Goal: Communication & Community: Answer question/provide support

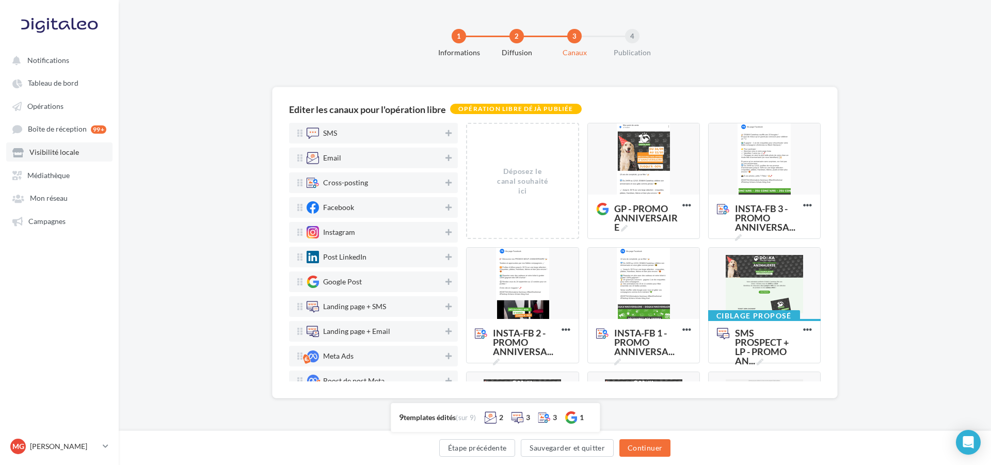
click at [62, 151] on span "Visibilité locale" at bounding box center [54, 152] width 50 height 9
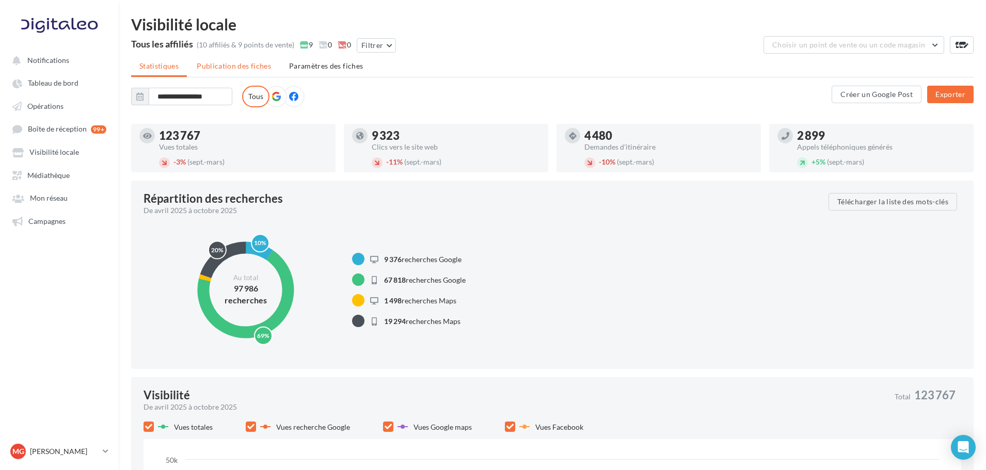
click at [252, 71] on li "Publication des fiches" at bounding box center [233, 66] width 91 height 19
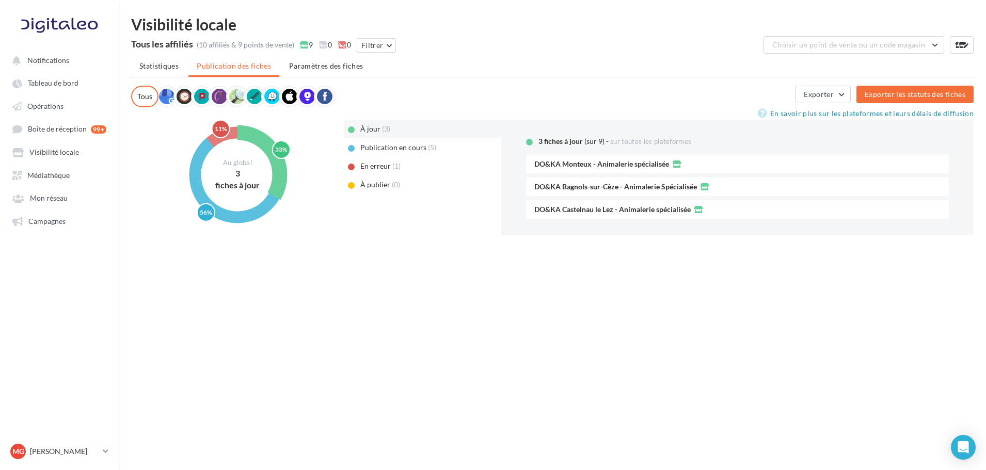
click at [413, 148] on span "Publication en cours" at bounding box center [393, 147] width 66 height 9
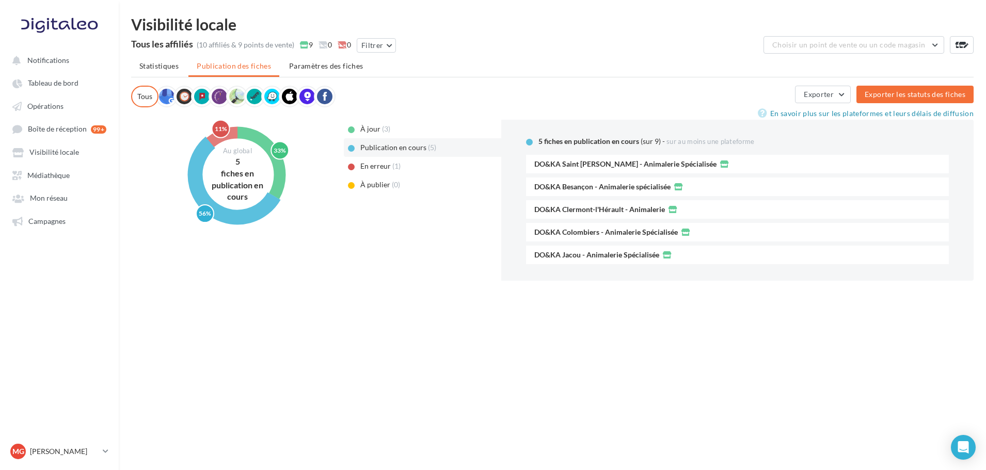
click at [384, 166] on span "En erreur" at bounding box center [375, 166] width 30 height 9
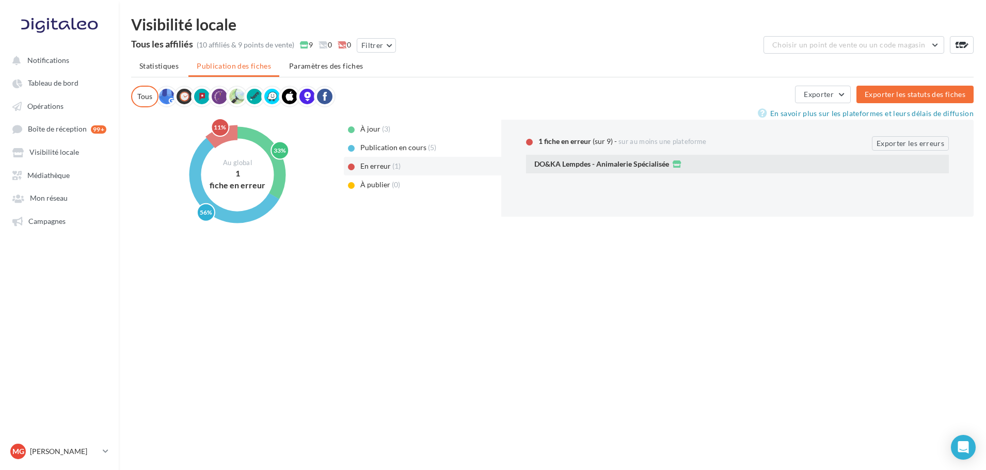
click at [593, 162] on span "DO&KA Lempdes - Animalerie Spécialisée" at bounding box center [601, 164] width 135 height 7
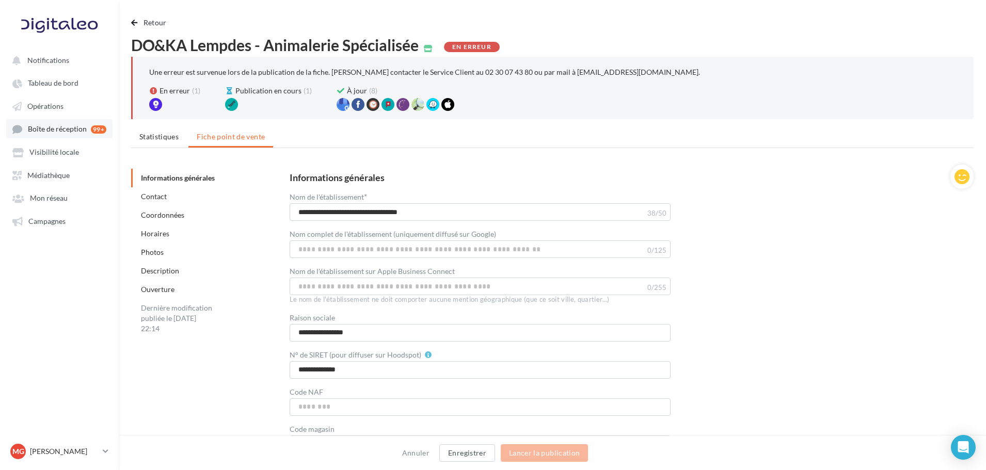
click at [60, 129] on span "Boîte de réception" at bounding box center [57, 129] width 59 height 9
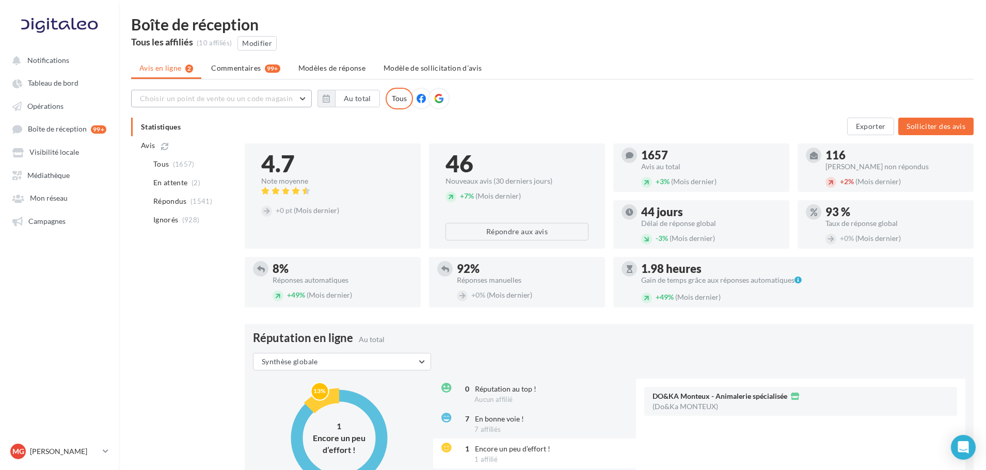
click at [262, 102] on span "Choisir un point de vente ou un code magasin" at bounding box center [216, 98] width 153 height 9
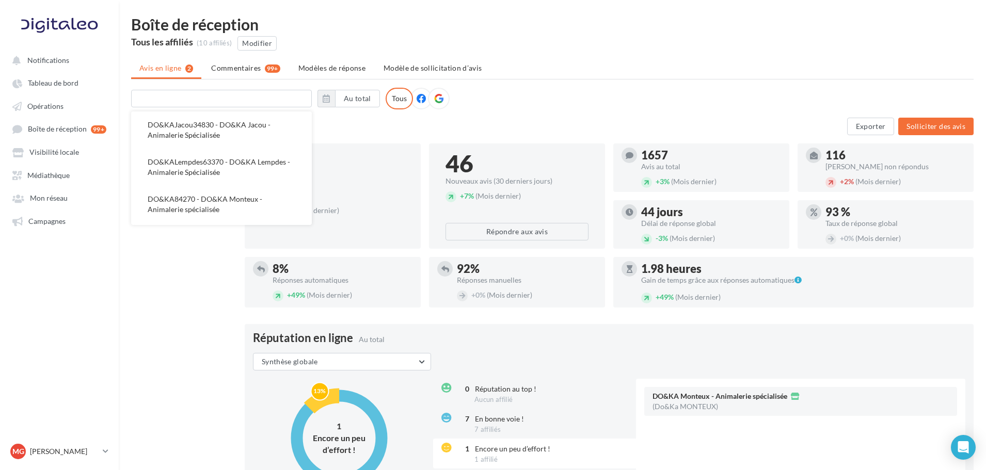
scroll to position [197, 0]
click at [215, 157] on span "DO&KALempdes63370 - DO&KA Lempdes - Animalerie Spécialisée" at bounding box center [219, 166] width 142 height 19
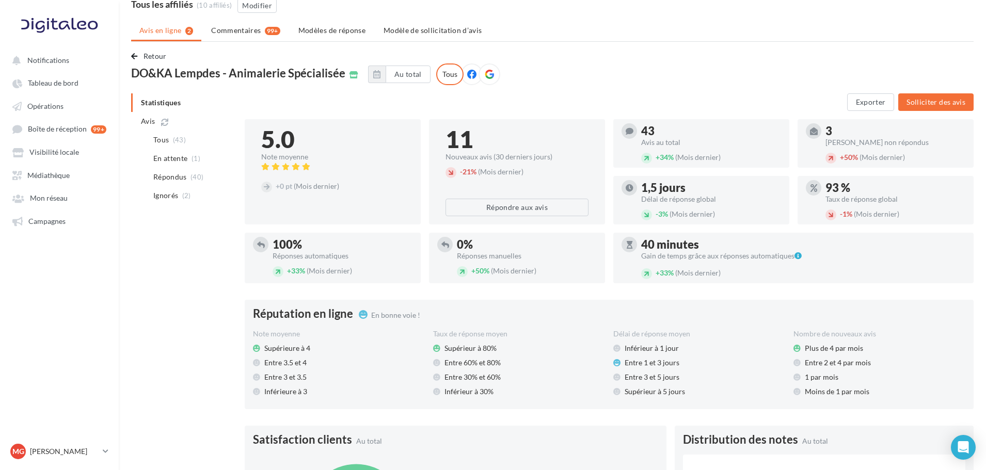
scroll to position [38, 0]
click at [173, 157] on span "En attente" at bounding box center [170, 158] width 35 height 10
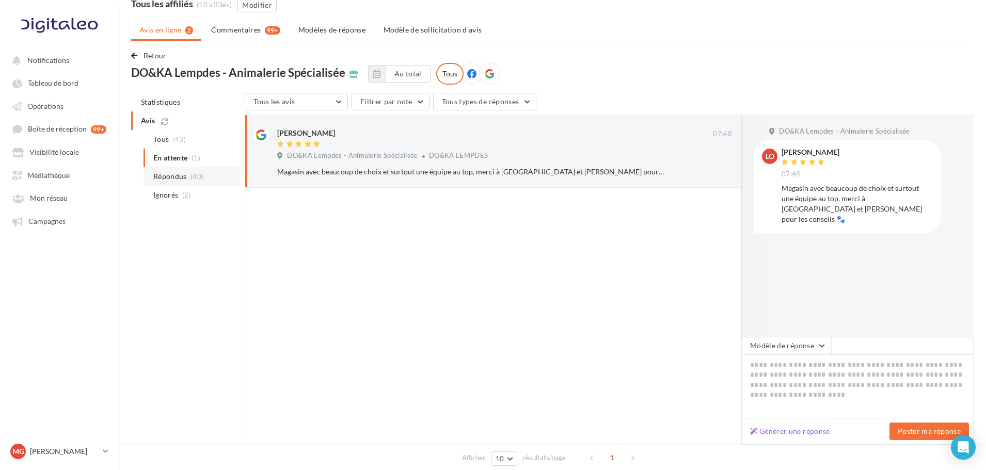
click at [169, 177] on span "Répondus" at bounding box center [170, 176] width 34 height 10
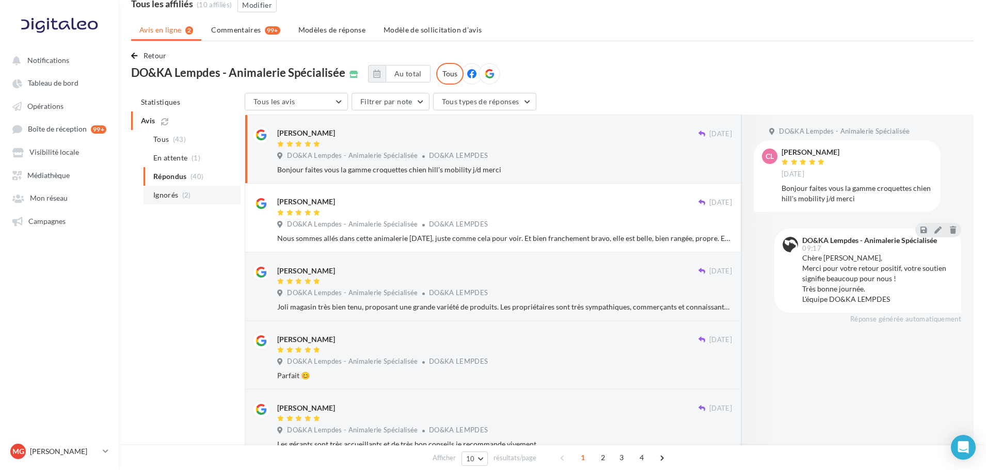
click at [174, 196] on span "Ignorés" at bounding box center [165, 195] width 25 height 10
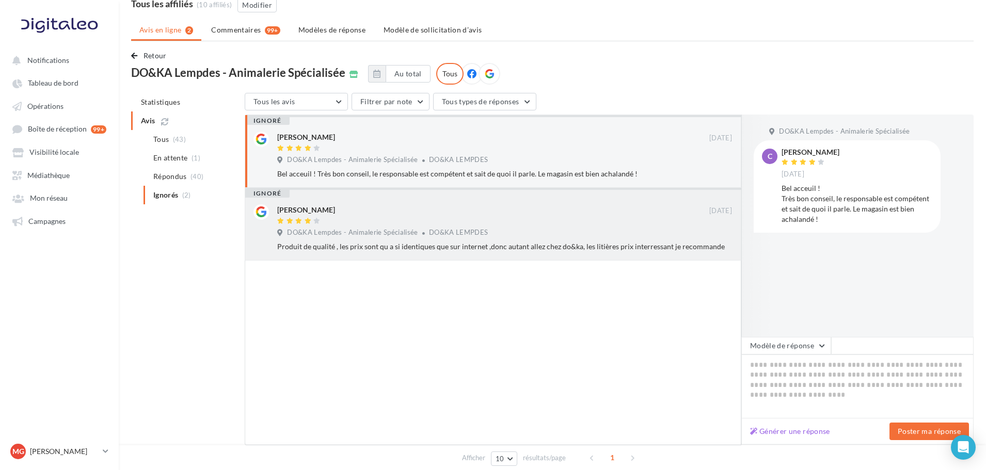
click at [493, 235] on div "DO&KA Lempdes - Animalerie Spécialisée DO&KA LEMPDES" at bounding box center [504, 233] width 455 height 11
click at [529, 168] on div "[PERSON_NAME] [DATE] DO&KA Lempdes - Animalerie Spécialisée DO&KA LEMPDES Bel a…" at bounding box center [504, 155] width 455 height 47
click at [160, 58] on span "Retour" at bounding box center [154, 55] width 23 height 9
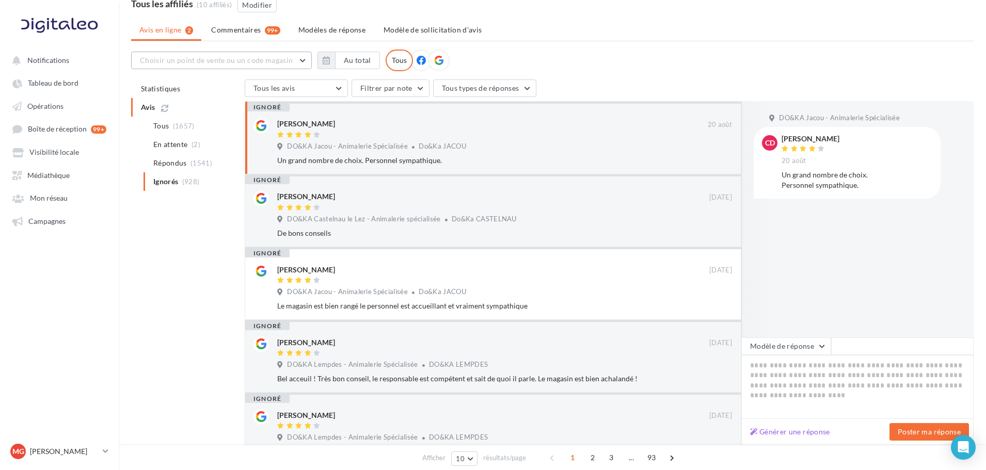
click at [160, 58] on span "Choisir un point de vente ou un code magasin" at bounding box center [216, 60] width 153 height 9
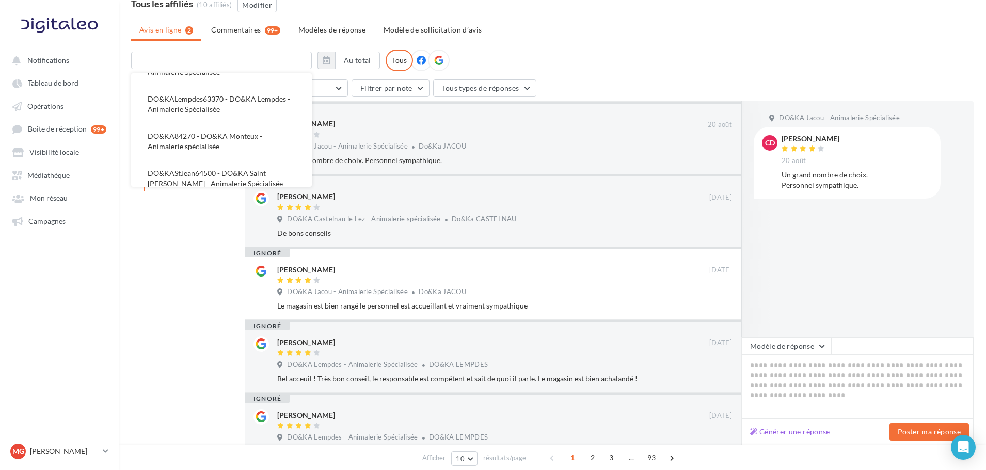
scroll to position [221, 0]
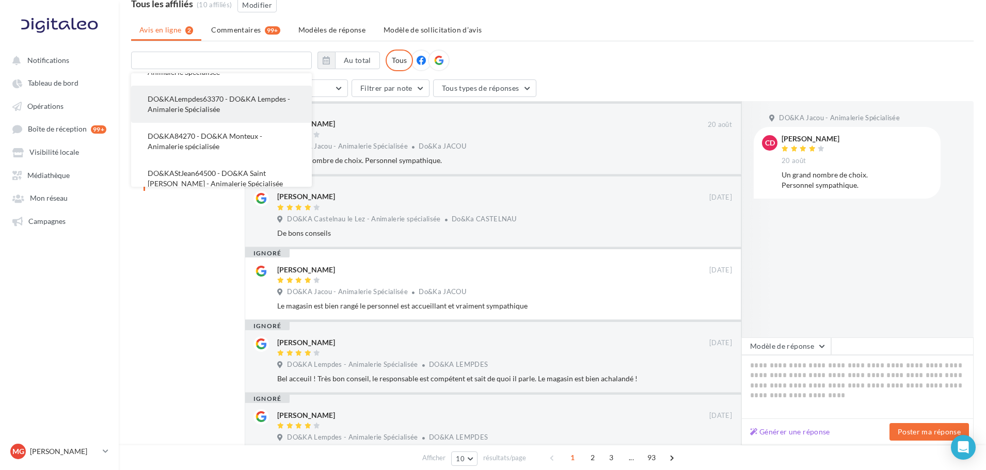
click at [179, 94] on span "DO&KALempdes63370 - DO&KA Lempdes - Animalerie Spécialisée" at bounding box center [219, 103] width 142 height 19
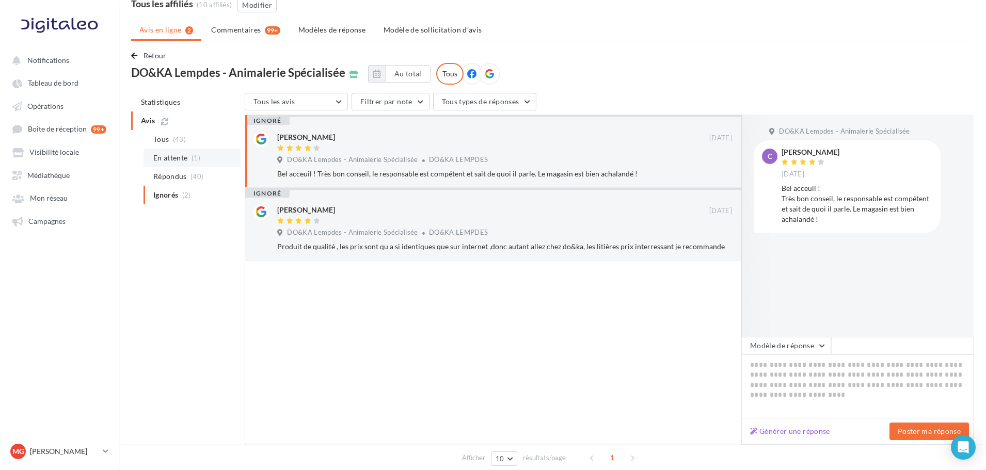
click at [175, 162] on span "En attente" at bounding box center [170, 158] width 35 height 10
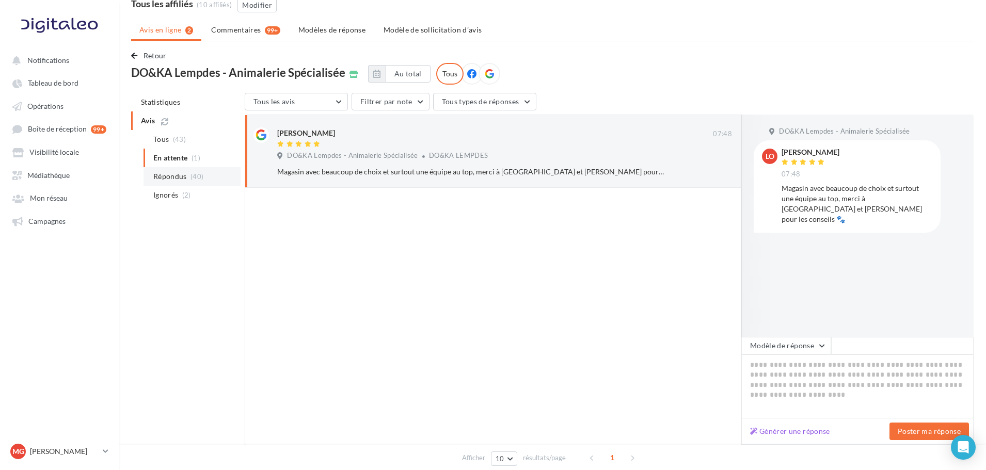
click at [181, 172] on span "Répondus" at bounding box center [170, 176] width 34 height 10
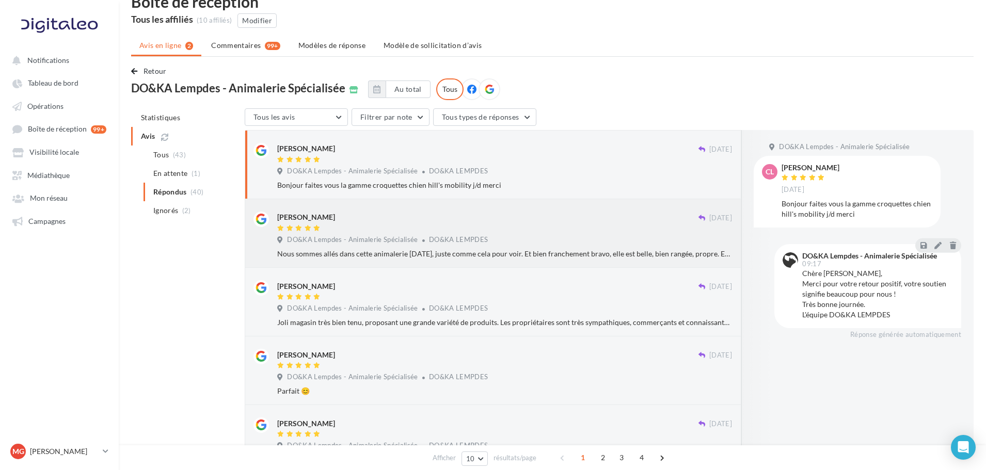
scroll to position [22, 0]
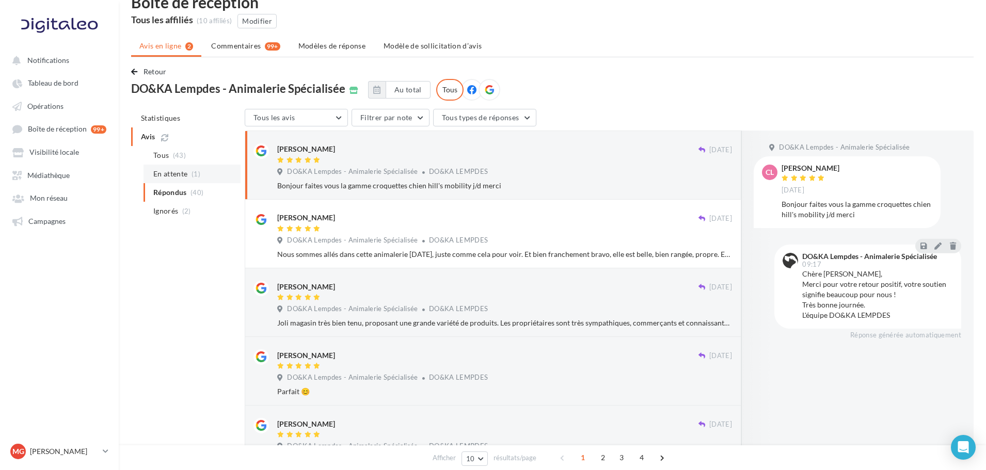
click at [183, 178] on span "En attente" at bounding box center [170, 174] width 35 height 10
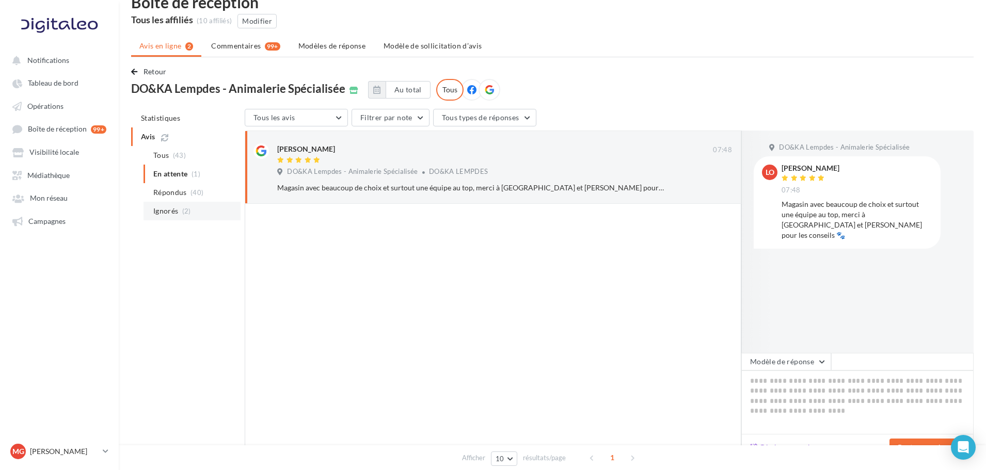
click at [176, 209] on span "Ignorés" at bounding box center [165, 211] width 25 height 10
